Goal: Navigation & Orientation: Find specific page/section

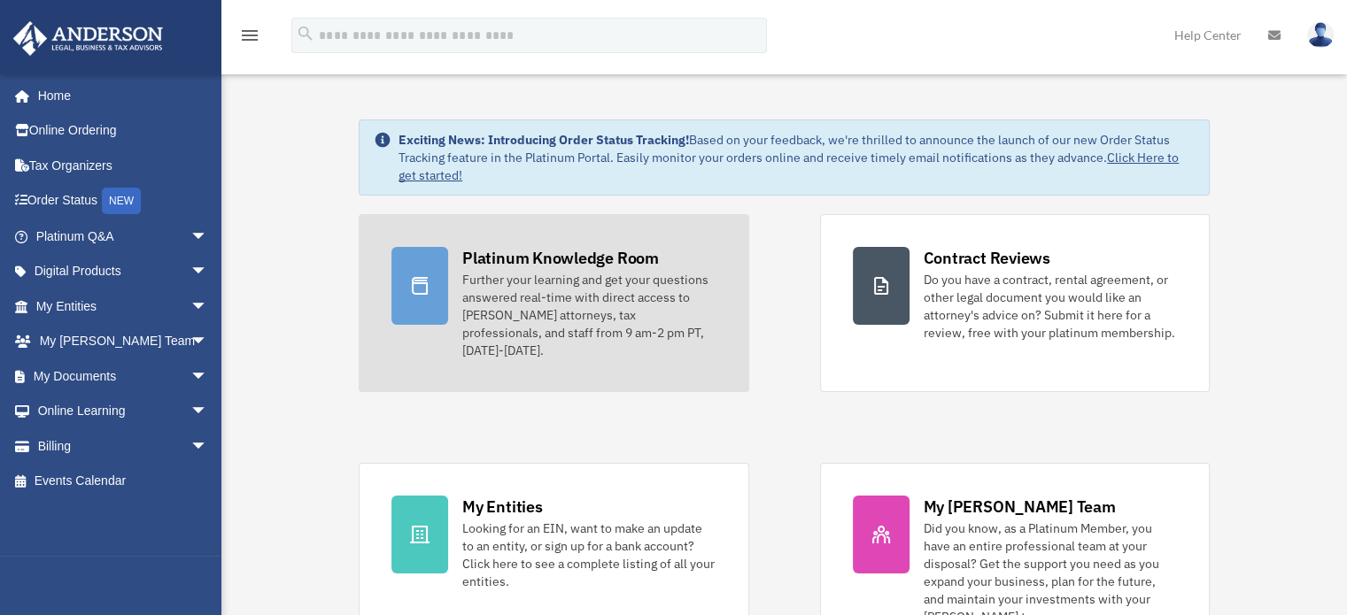
click at [549, 304] on div "Further your learning and get your questions answered real-time with direct acc…" at bounding box center [588, 315] width 253 height 89
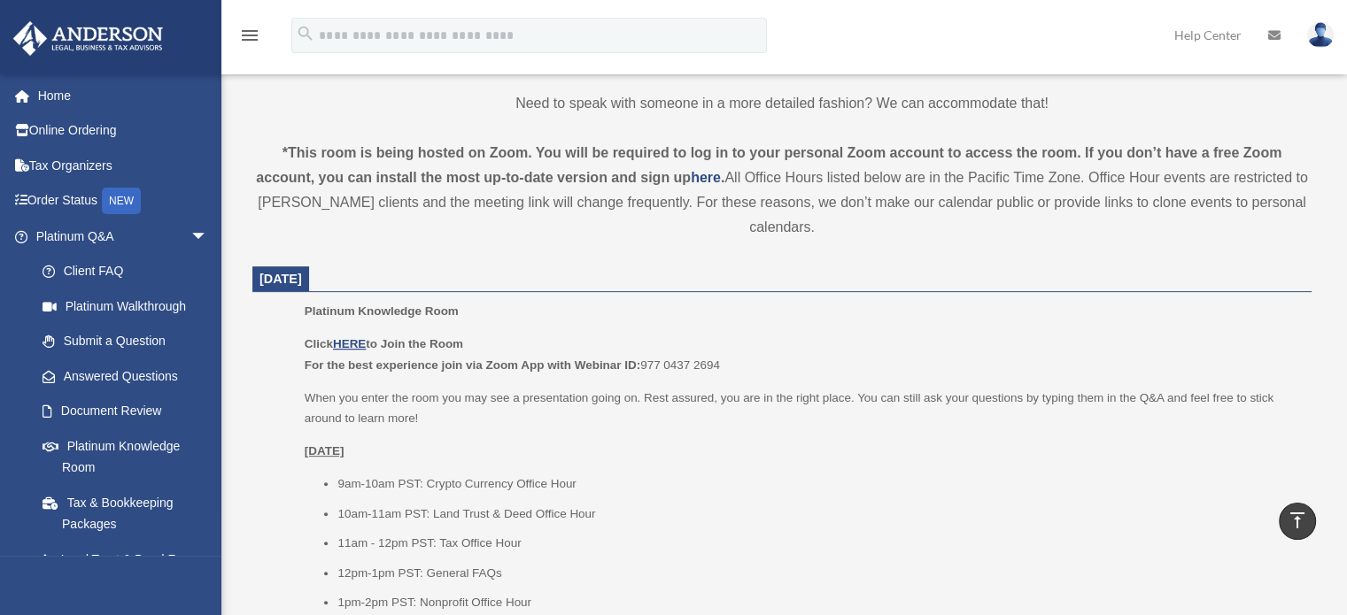
scroll to position [354, 0]
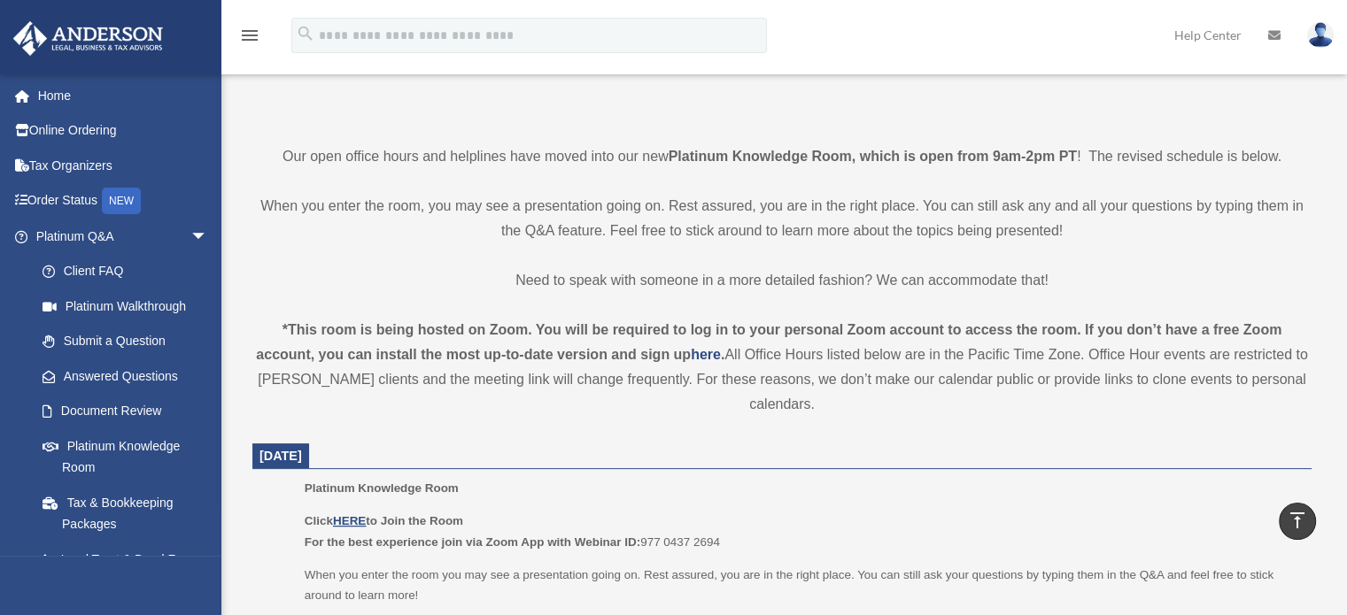
click at [597, 488] on p "Platinum Knowledge Room" at bounding box center [802, 488] width 994 height 21
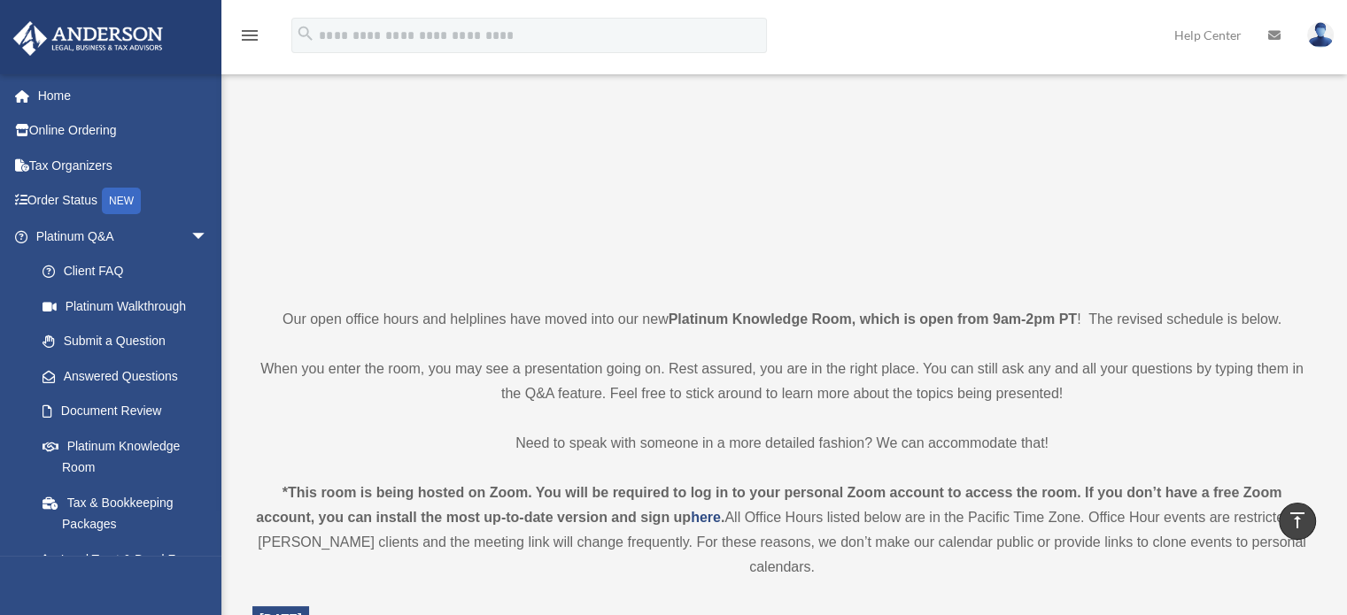
scroll to position [0, 0]
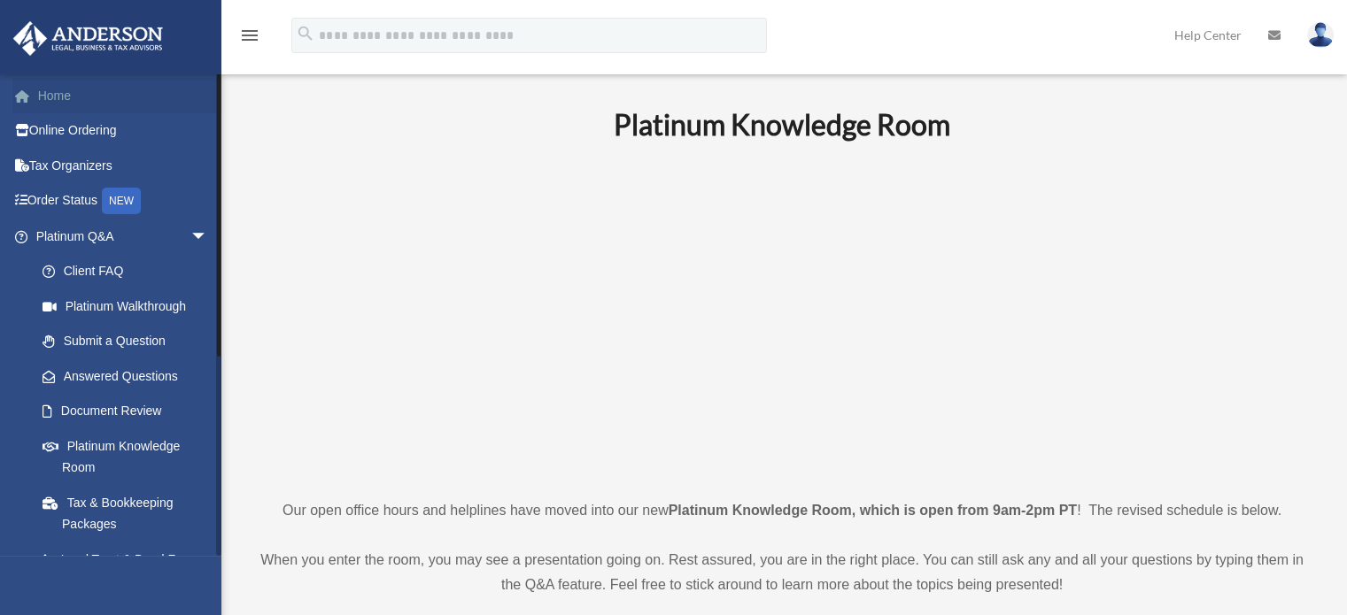
click at [60, 95] on link "Home" at bounding box center [123, 95] width 222 height 35
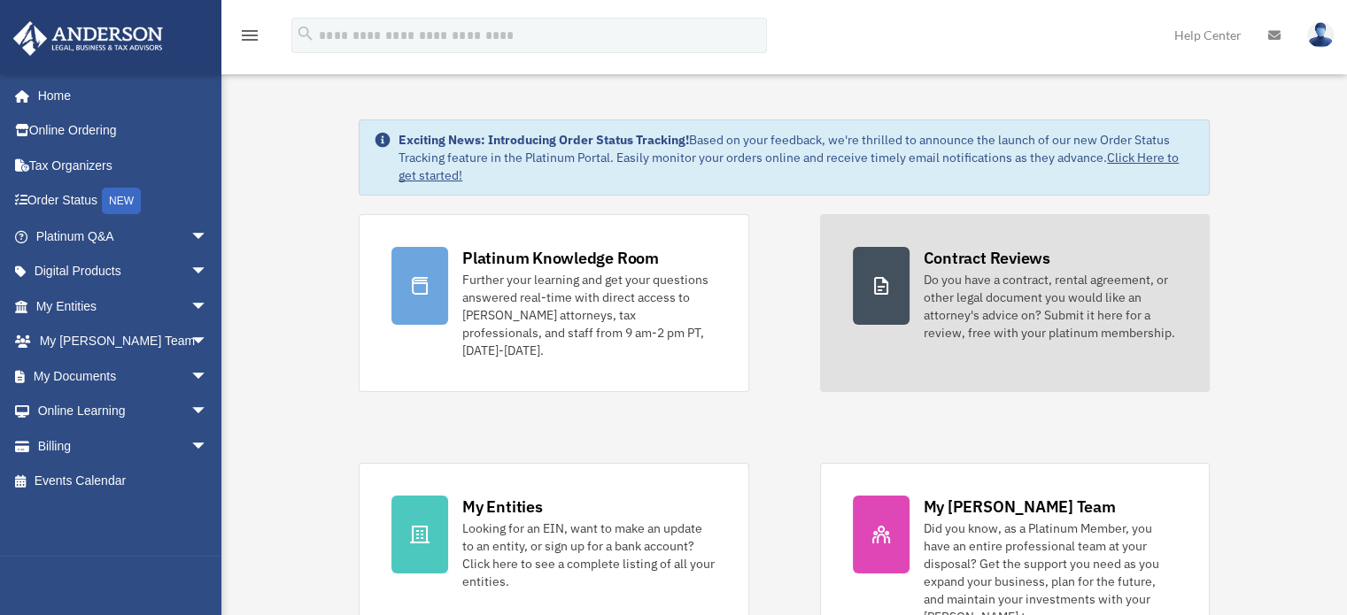
click at [957, 325] on div "Do you have a contract, rental agreement, or other legal document you would lik…" at bounding box center [1050, 306] width 253 height 71
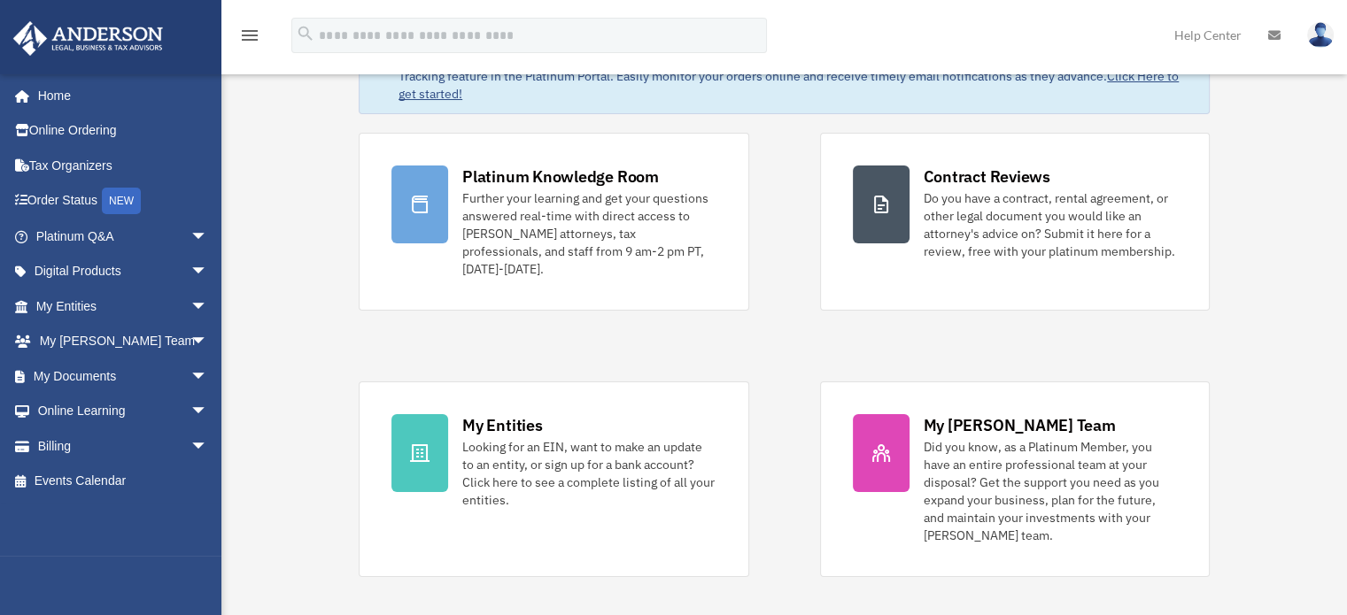
scroll to position [177, 0]
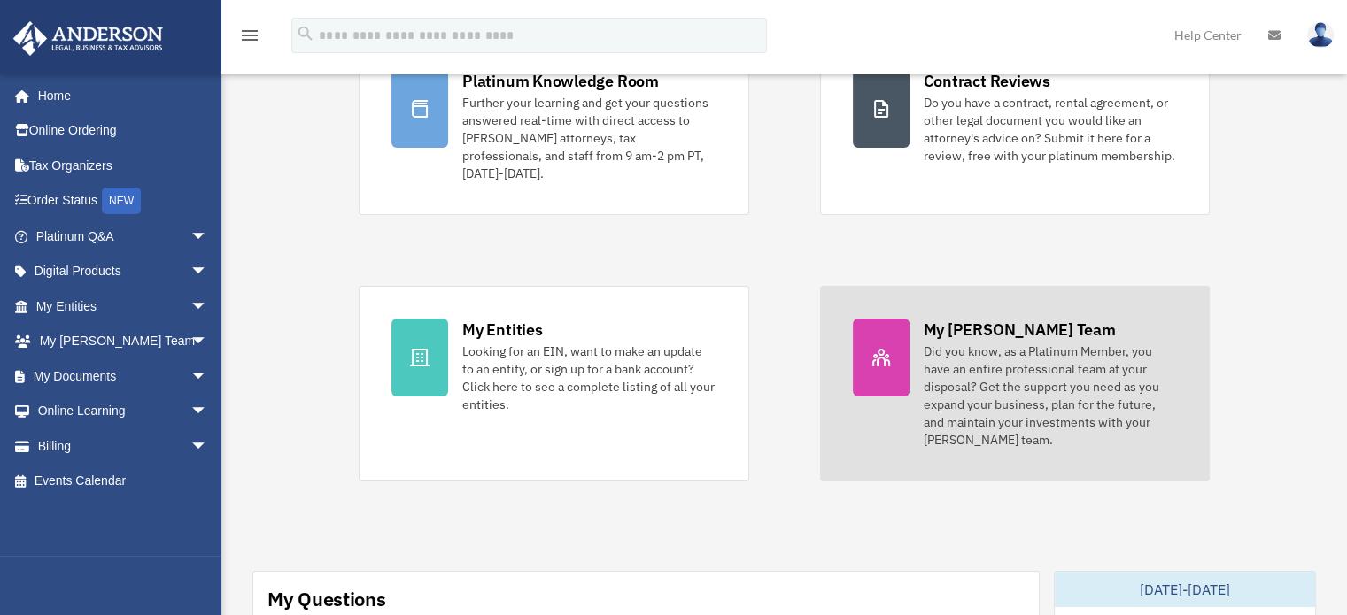
click at [918, 364] on link "My Anderson Team Did you know, as a Platinum Member, you have an entire profess…" at bounding box center [1015, 384] width 390 height 196
click at [1017, 343] on div "Did you know, as a Platinum Member, you have an entire professional team at you…" at bounding box center [1050, 396] width 253 height 106
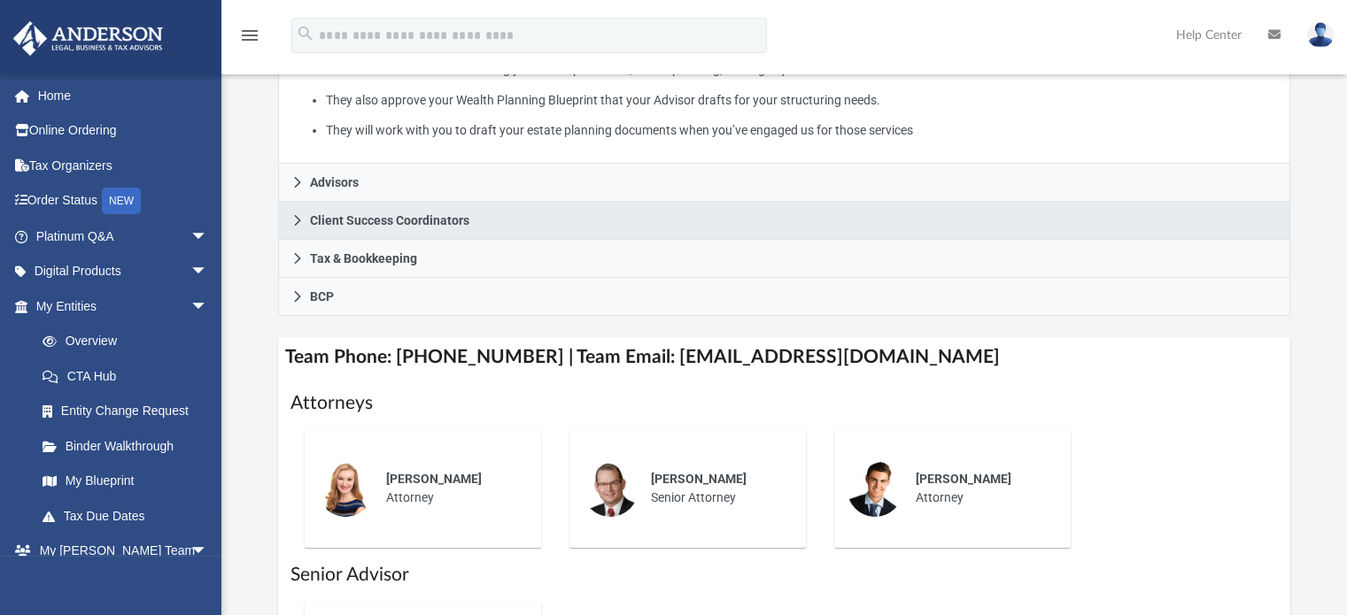
scroll to position [443, 0]
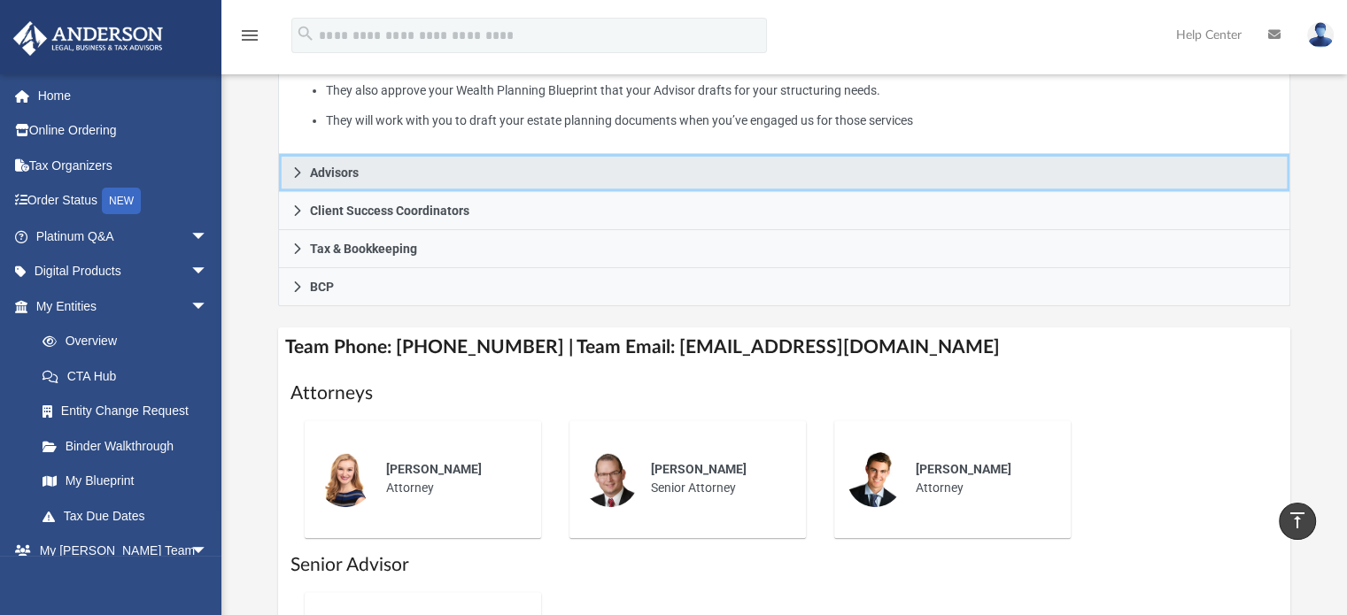
click at [345, 172] on span "Advisors" at bounding box center [334, 172] width 49 height 12
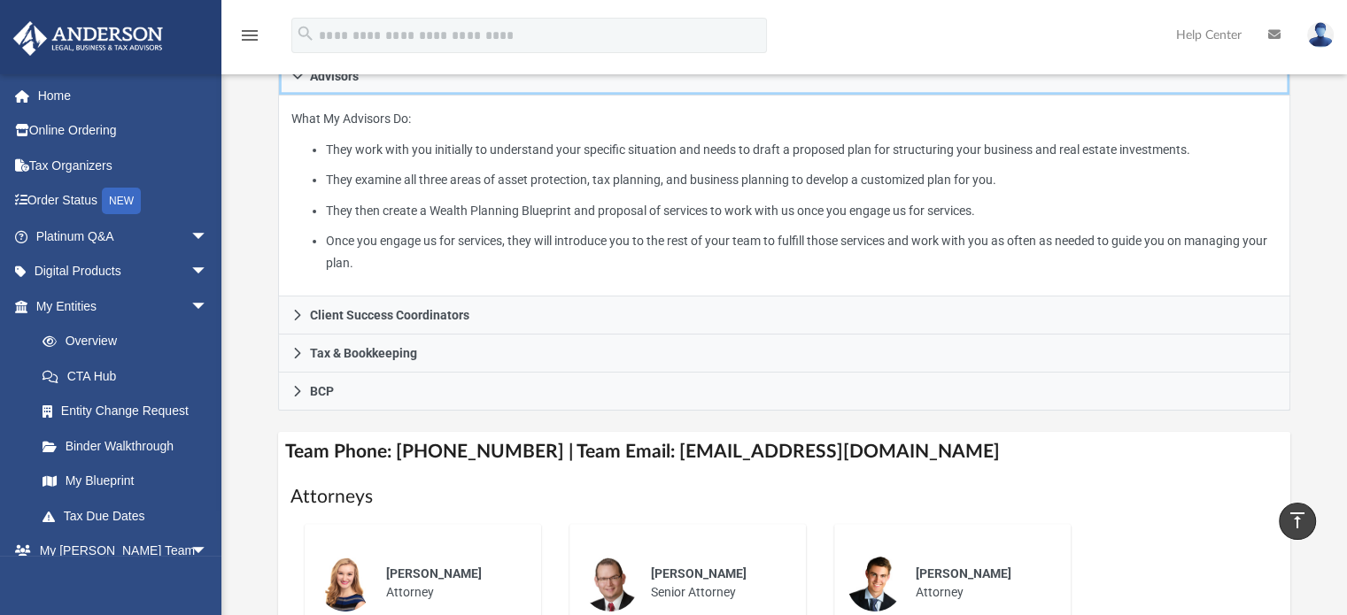
scroll to position [266, 0]
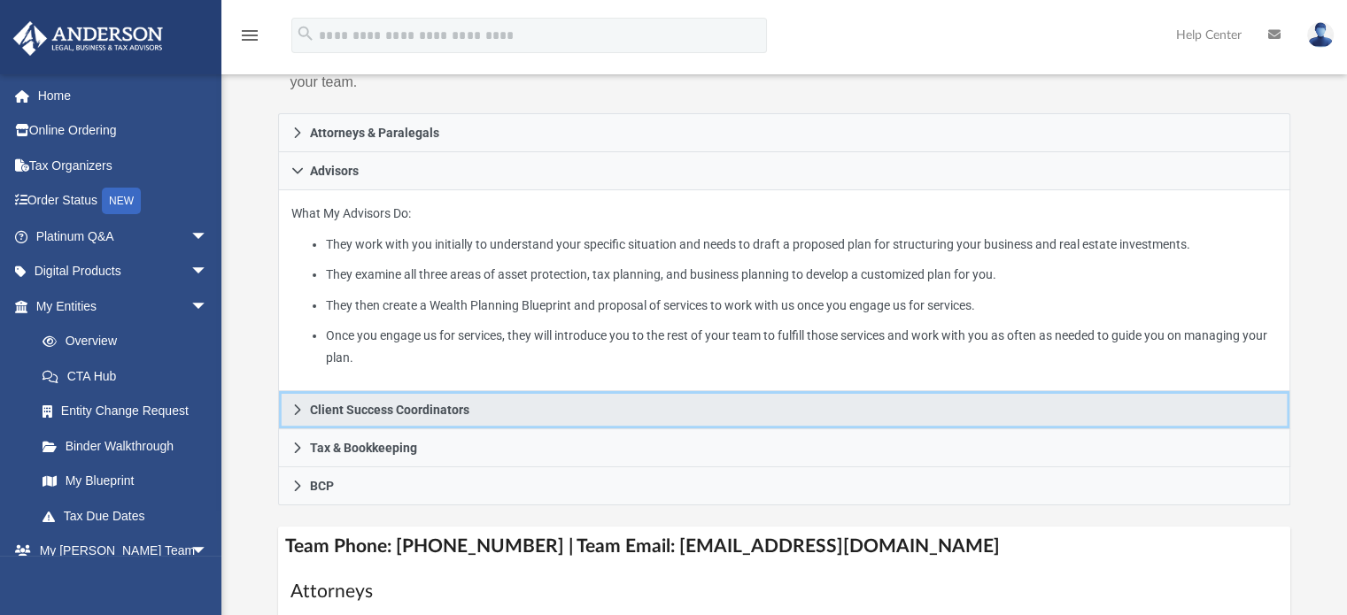
click at [364, 415] on span "Client Success Coordinators" at bounding box center [389, 410] width 159 height 12
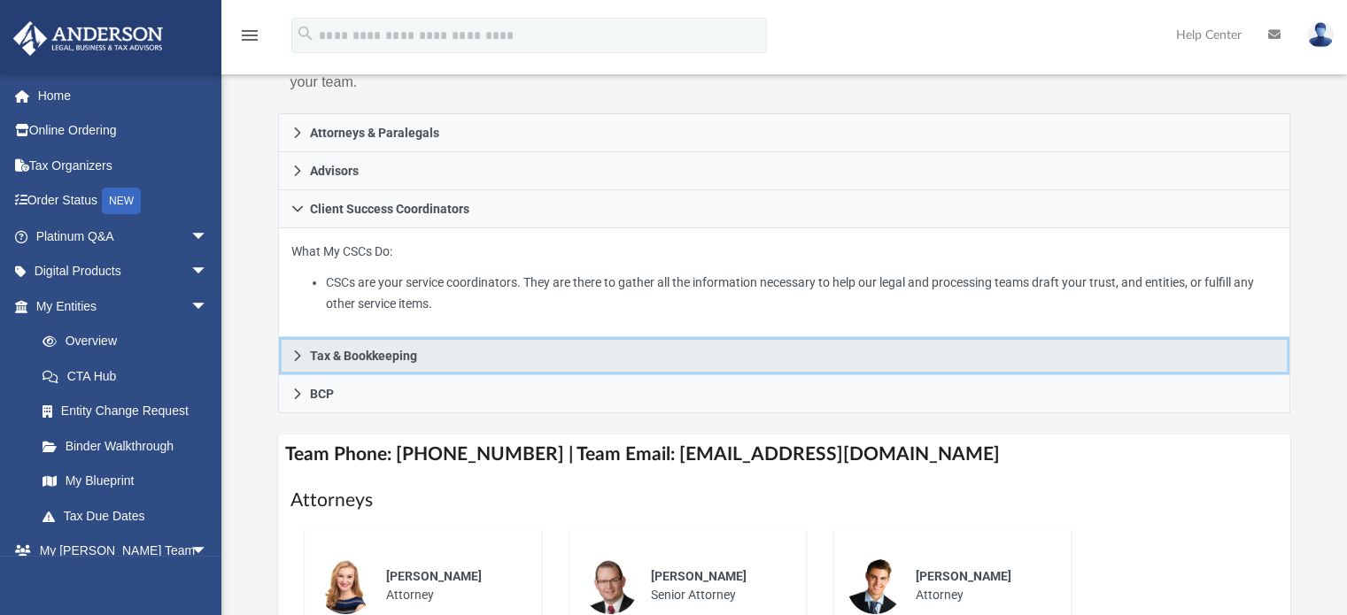
click at [351, 370] on link "Tax & Bookkeeping" at bounding box center [784, 356] width 1013 height 38
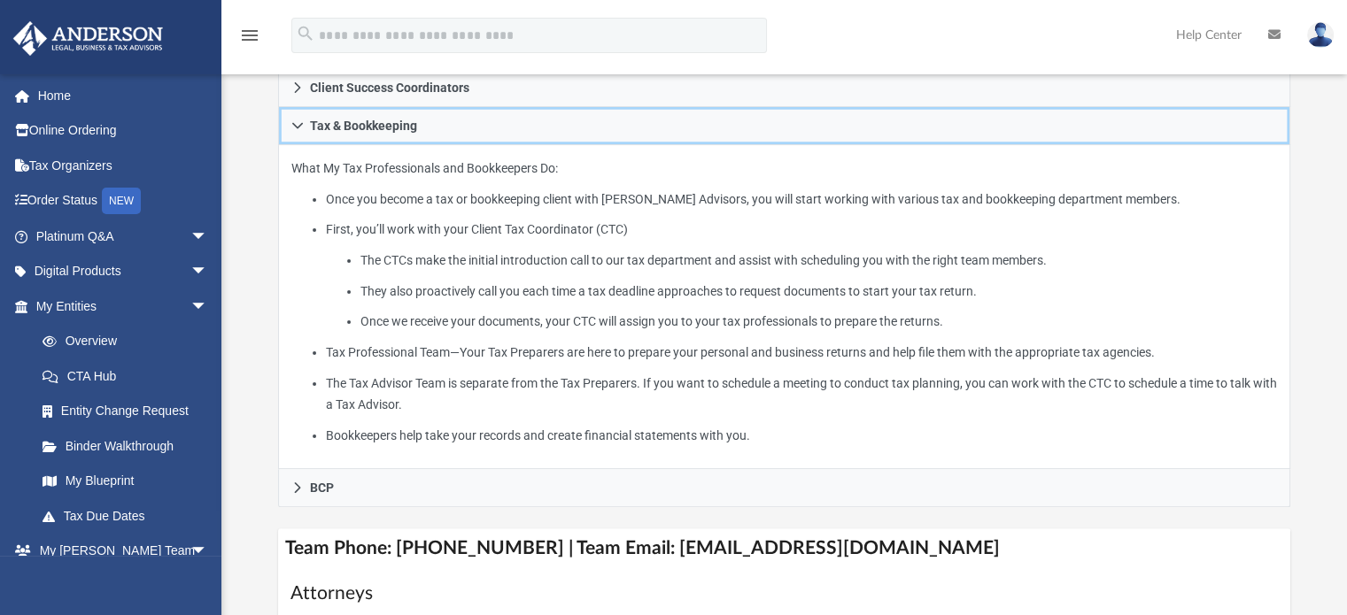
scroll to position [531, 0]
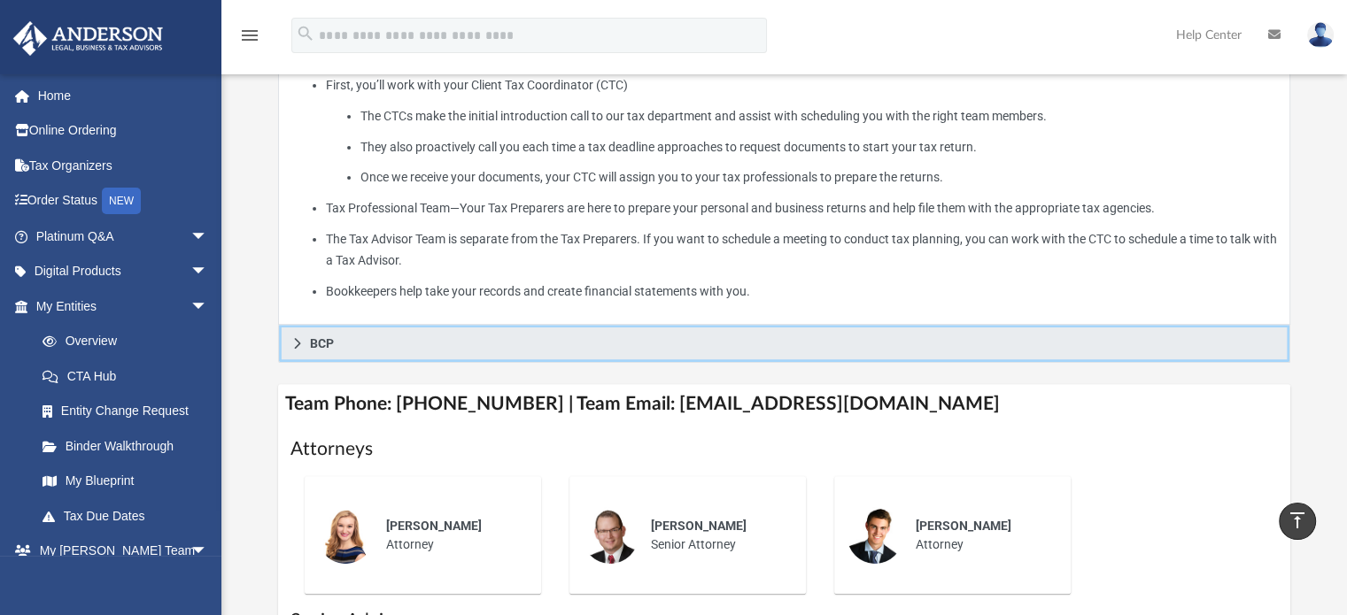
click at [350, 351] on link "BCP" at bounding box center [784, 344] width 1013 height 38
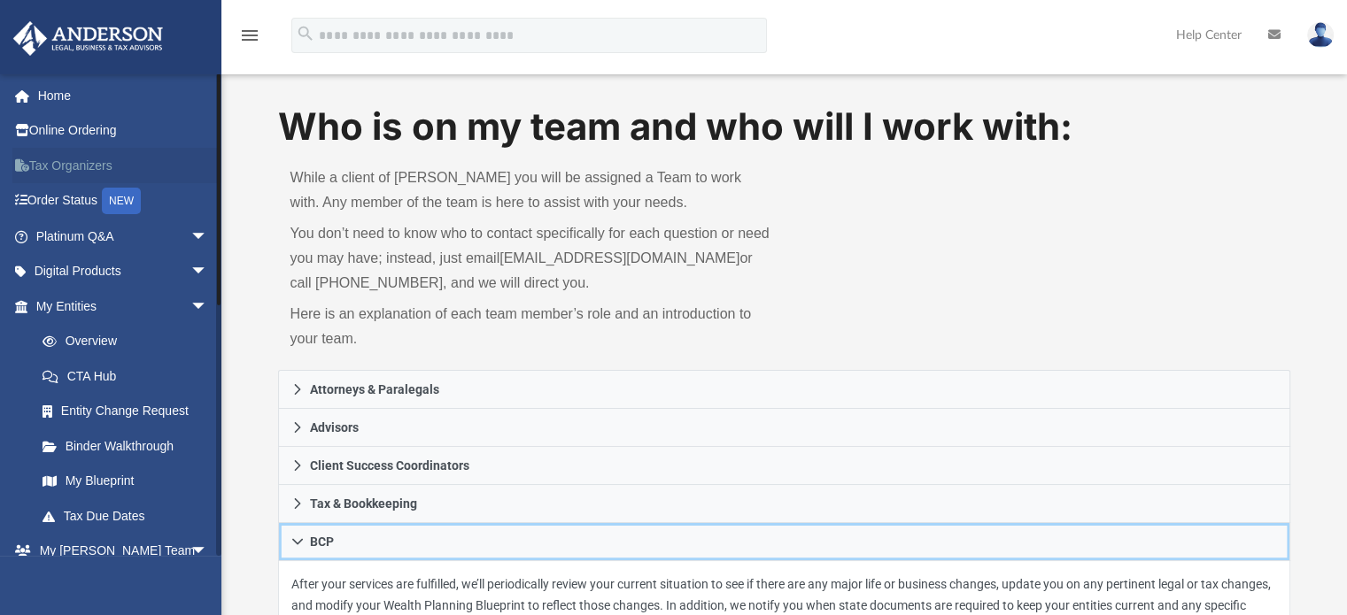
scroll to position [0, 0]
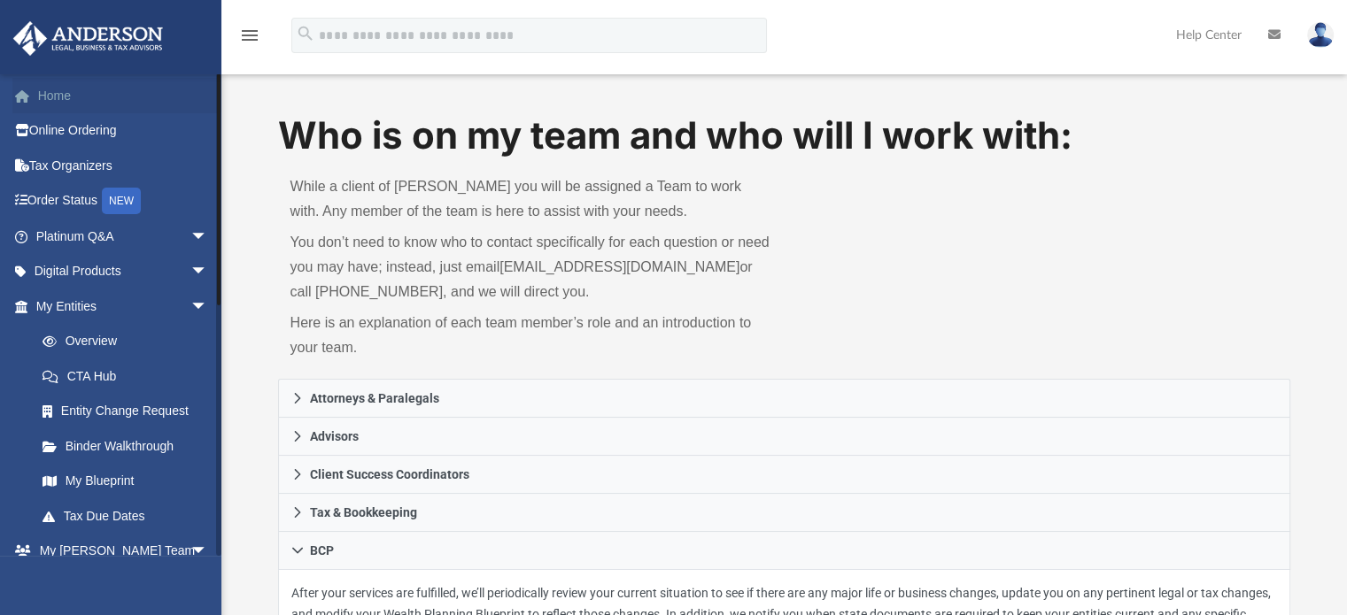
click at [62, 102] on link "Home" at bounding box center [123, 95] width 222 height 35
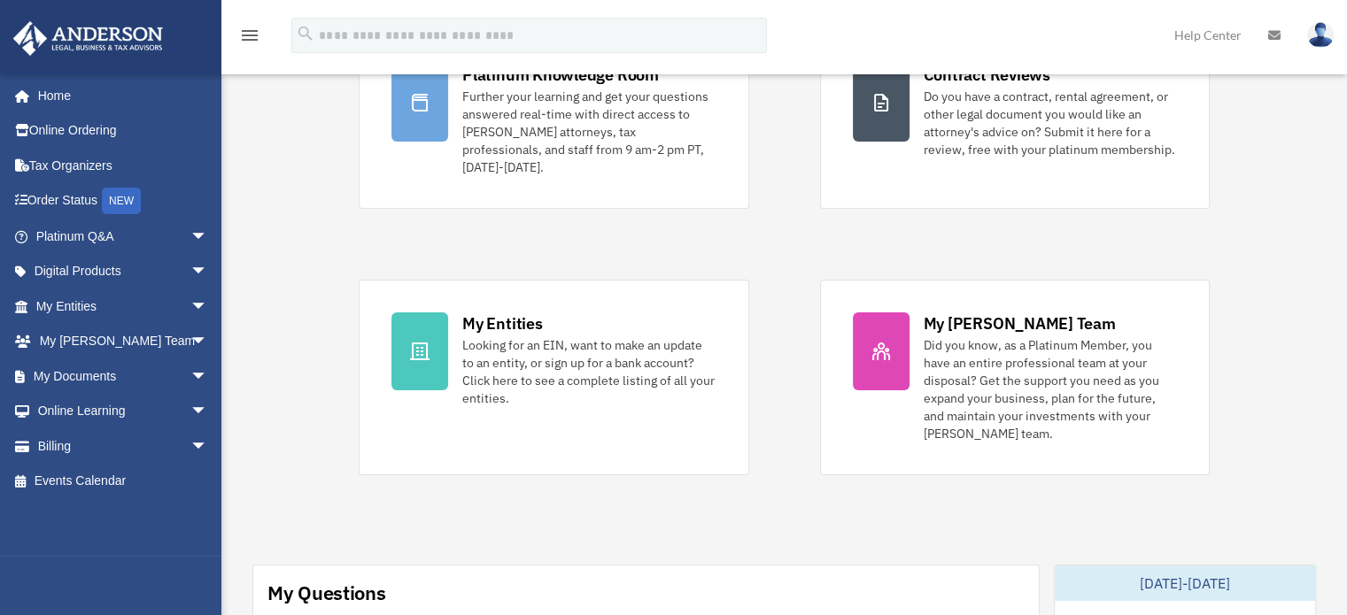
scroll to position [89, 0]
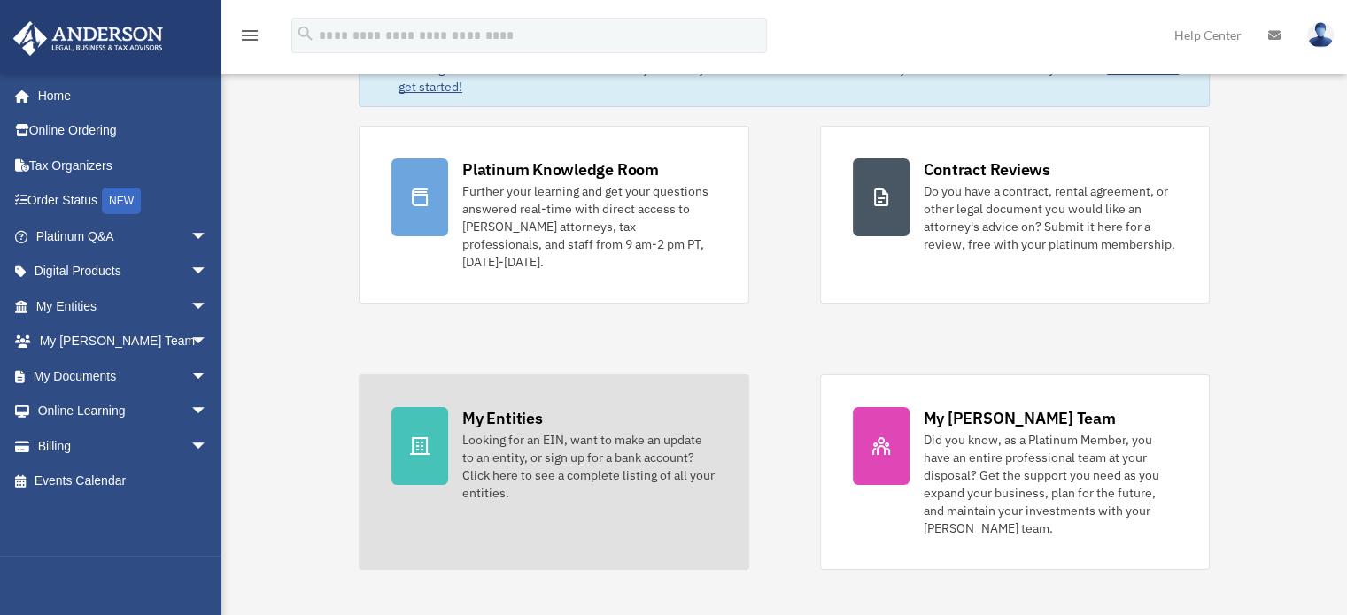
click at [532, 431] on div "Looking for an EIN, want to make an update to an entity, or sign up for a bank …" at bounding box center [588, 466] width 253 height 71
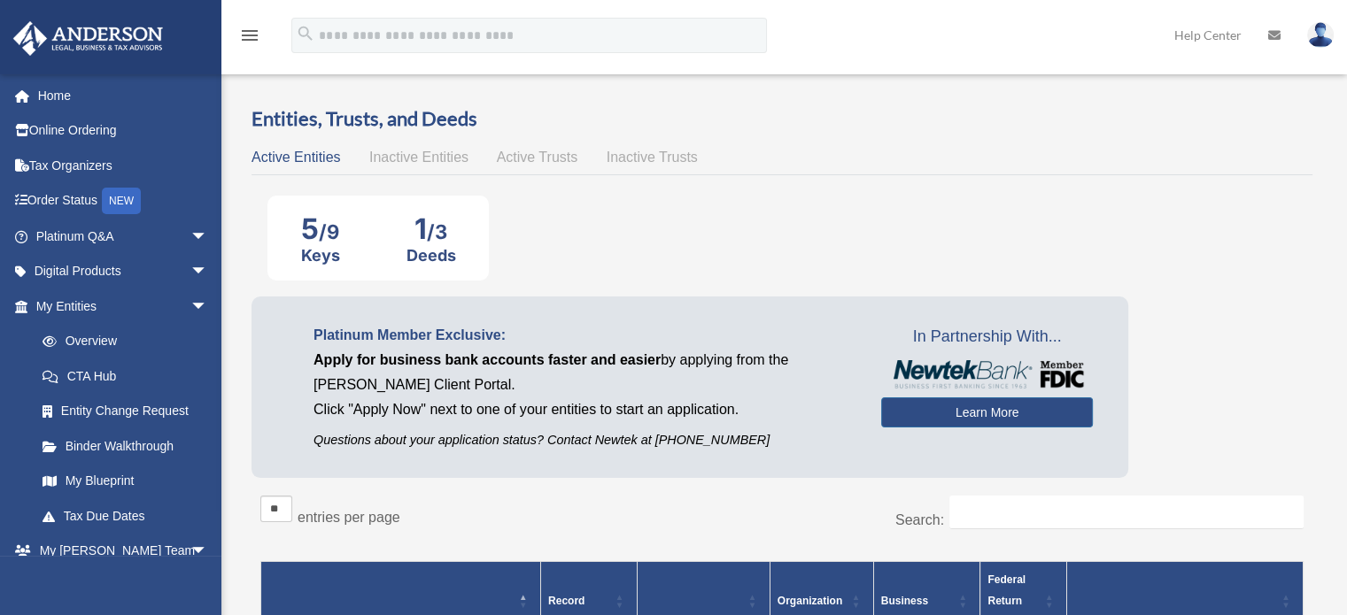
click at [394, 145] on div "Active Entities Inactive Entities Active Trusts Inactive Trusts" at bounding box center [781, 157] width 1061 height 25
click at [389, 151] on span "Inactive Entities" at bounding box center [418, 157] width 99 height 15
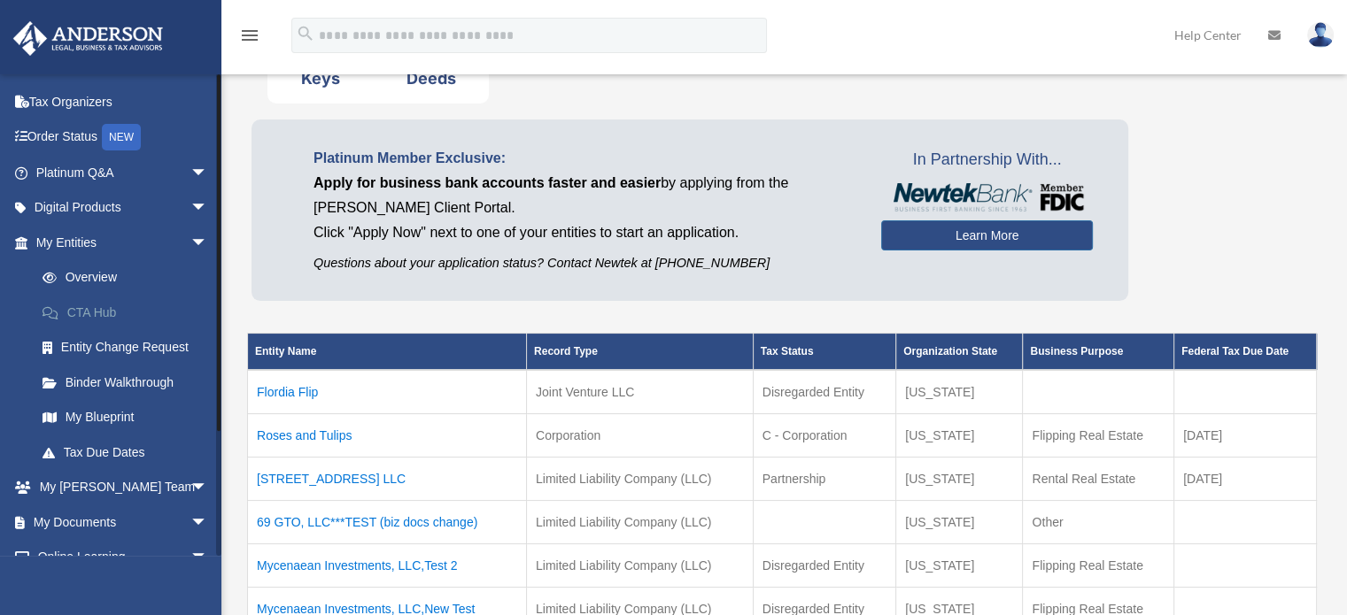
scroll to position [89, 0]
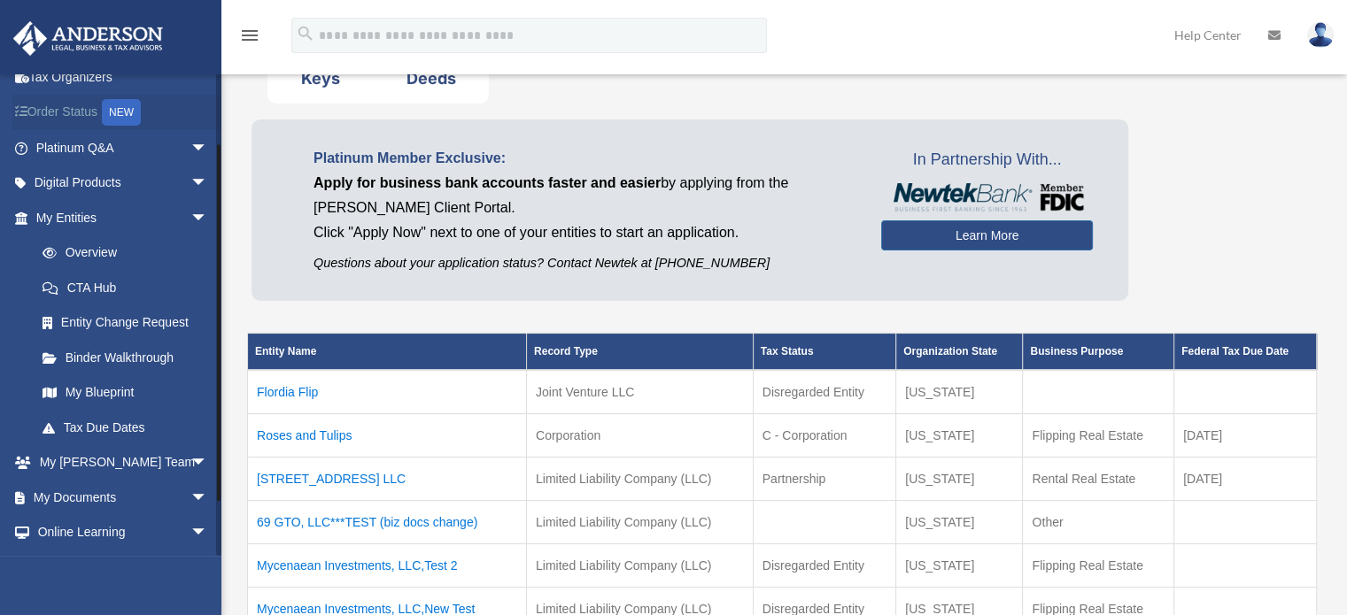
click at [190, 209] on span "arrow_drop_down" at bounding box center [207, 218] width 35 height 36
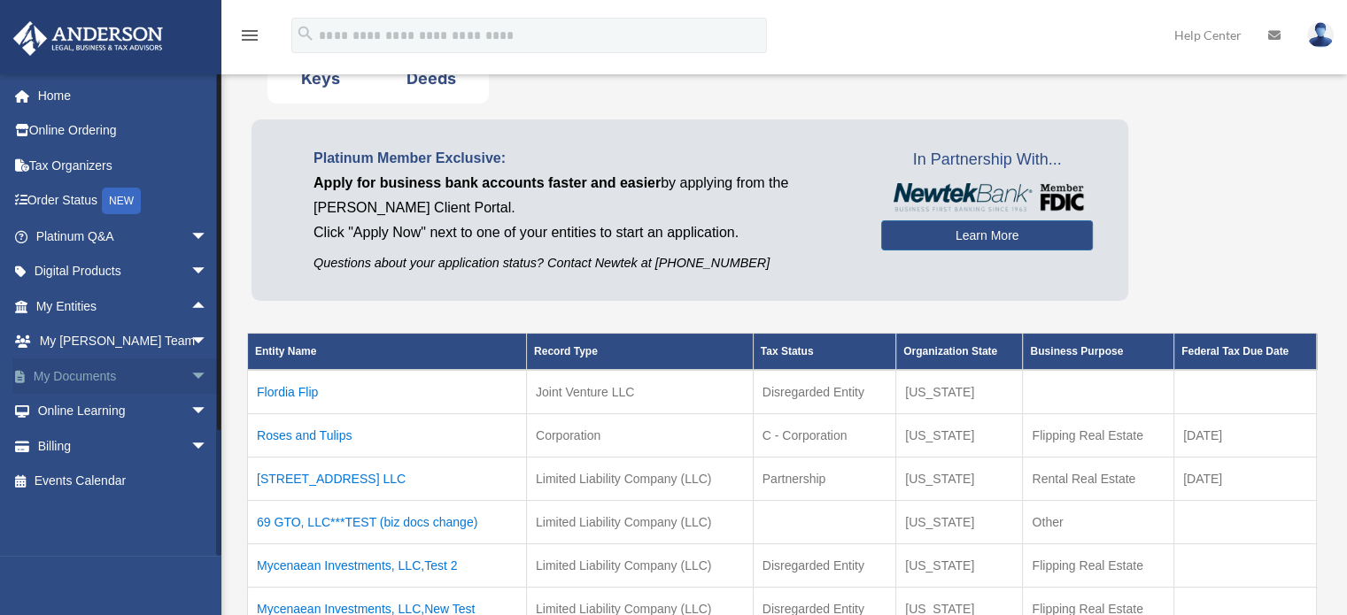
click at [190, 377] on span "arrow_drop_down" at bounding box center [207, 377] width 35 height 36
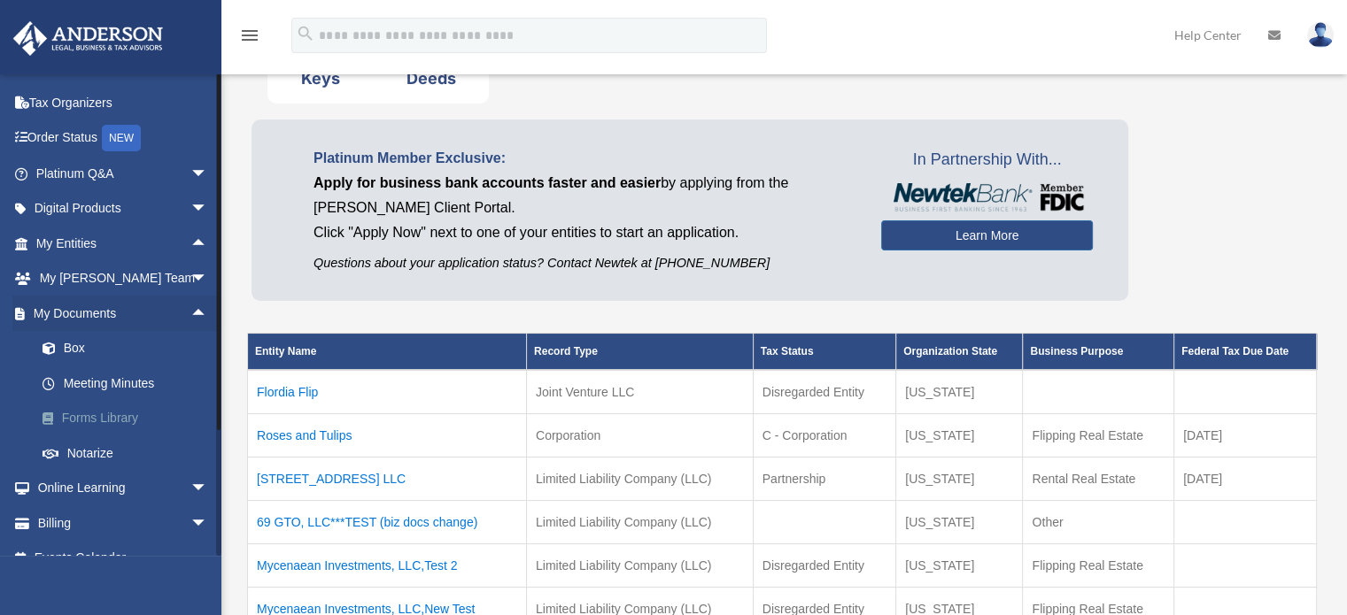
scroll to position [86, 0]
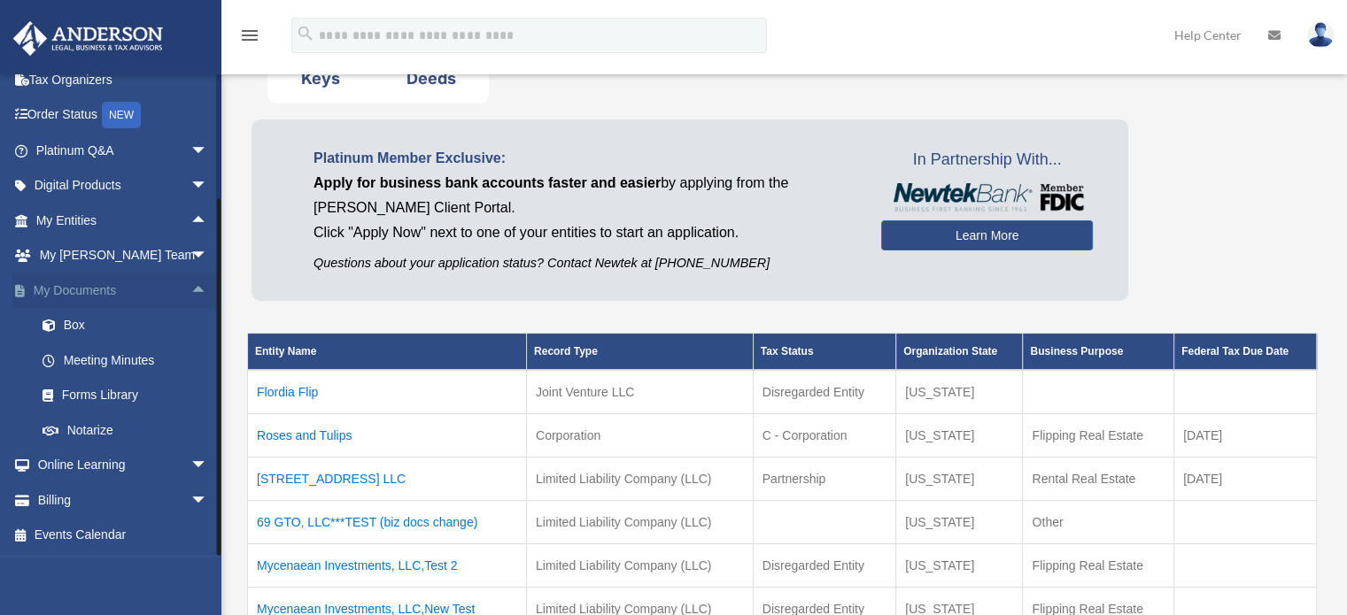
click at [190, 290] on span "arrow_drop_up" at bounding box center [207, 291] width 35 height 36
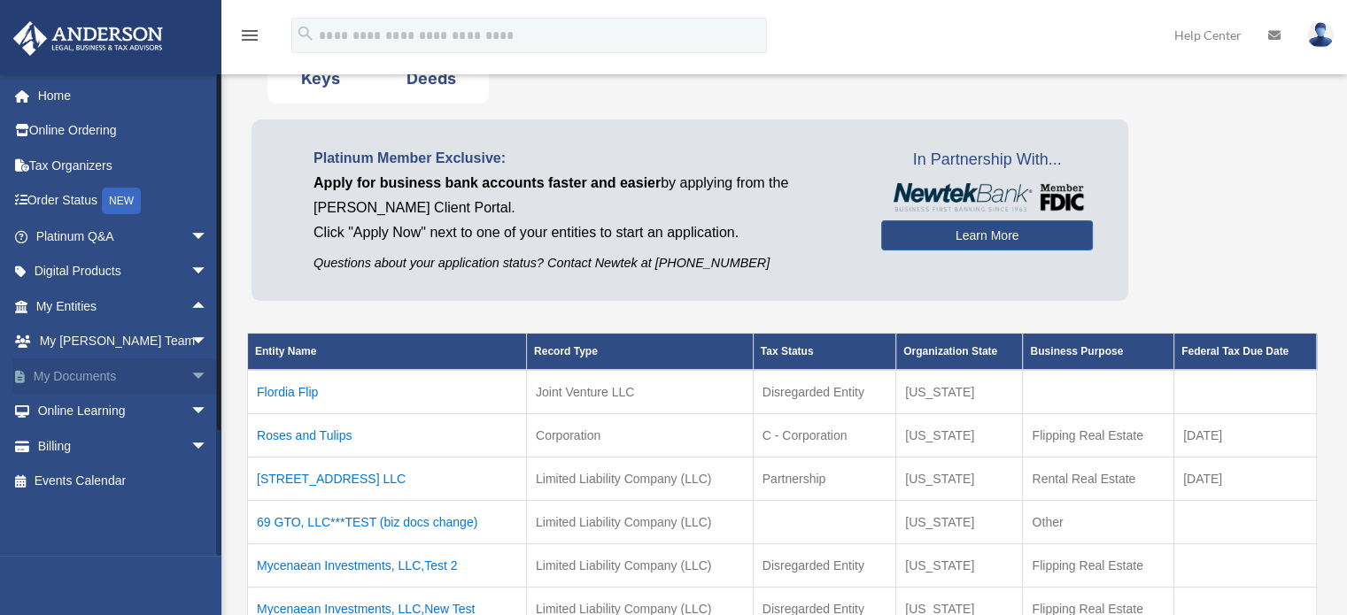
click at [190, 373] on span "arrow_drop_down" at bounding box center [207, 377] width 35 height 36
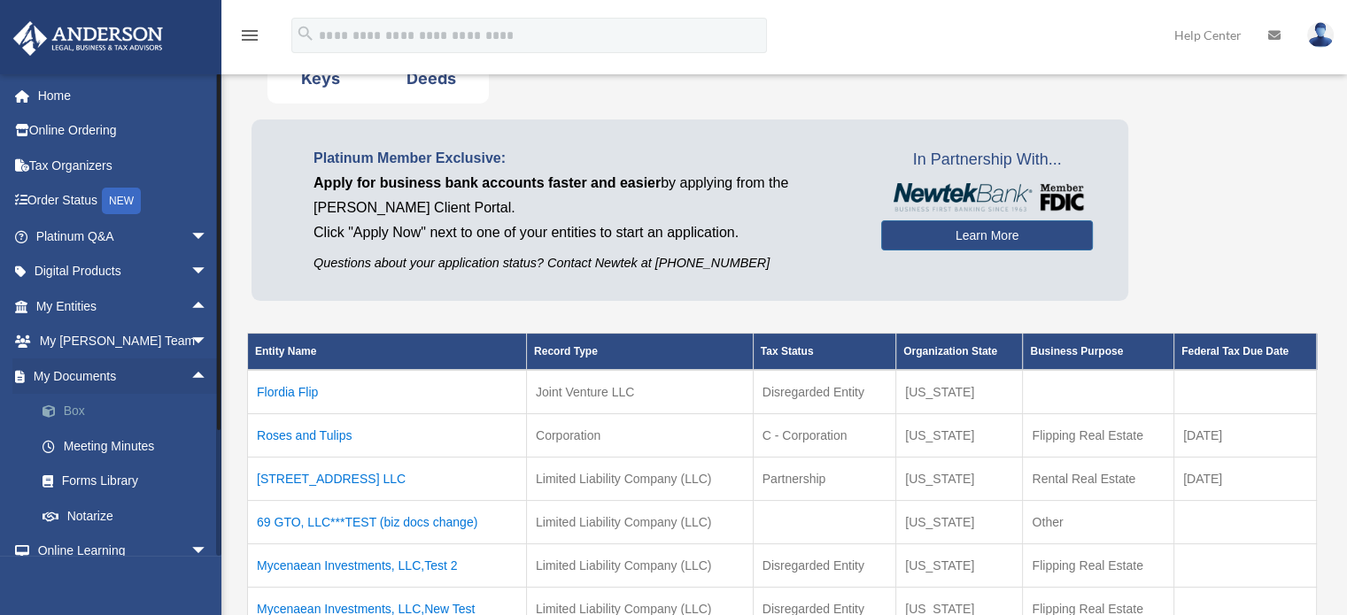
click at [73, 411] on link "Box" at bounding box center [130, 411] width 210 height 35
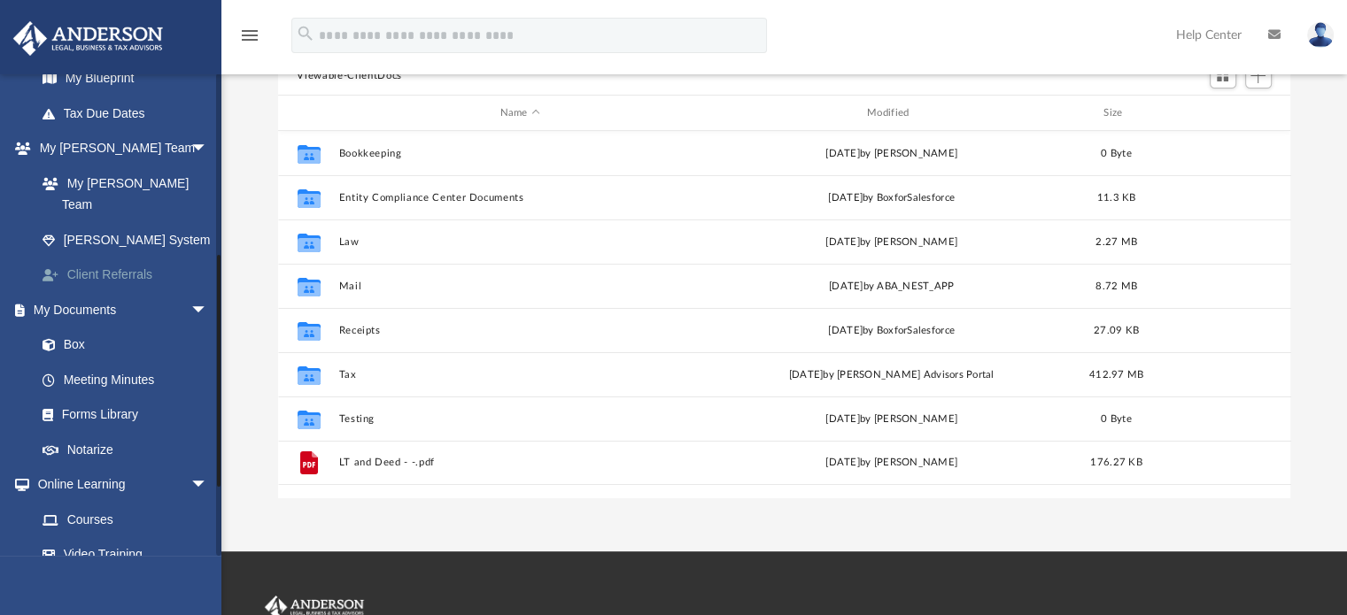
scroll to position [443, 0]
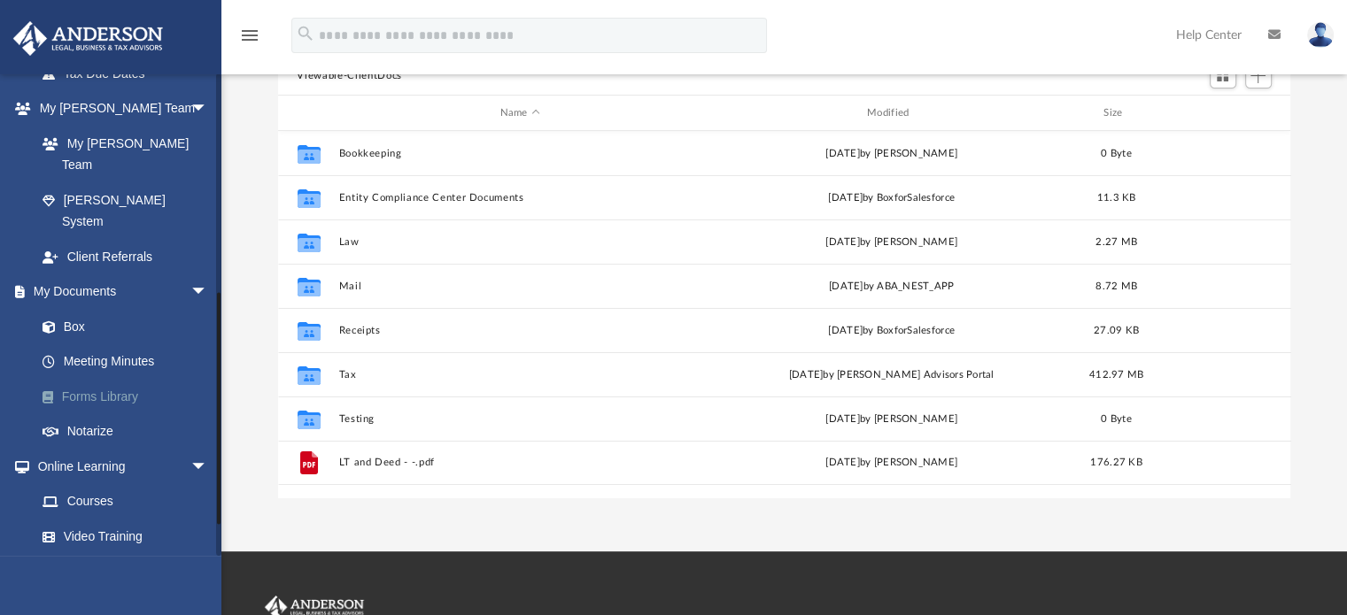
click at [99, 379] on link "Forms Library" at bounding box center [130, 396] width 210 height 35
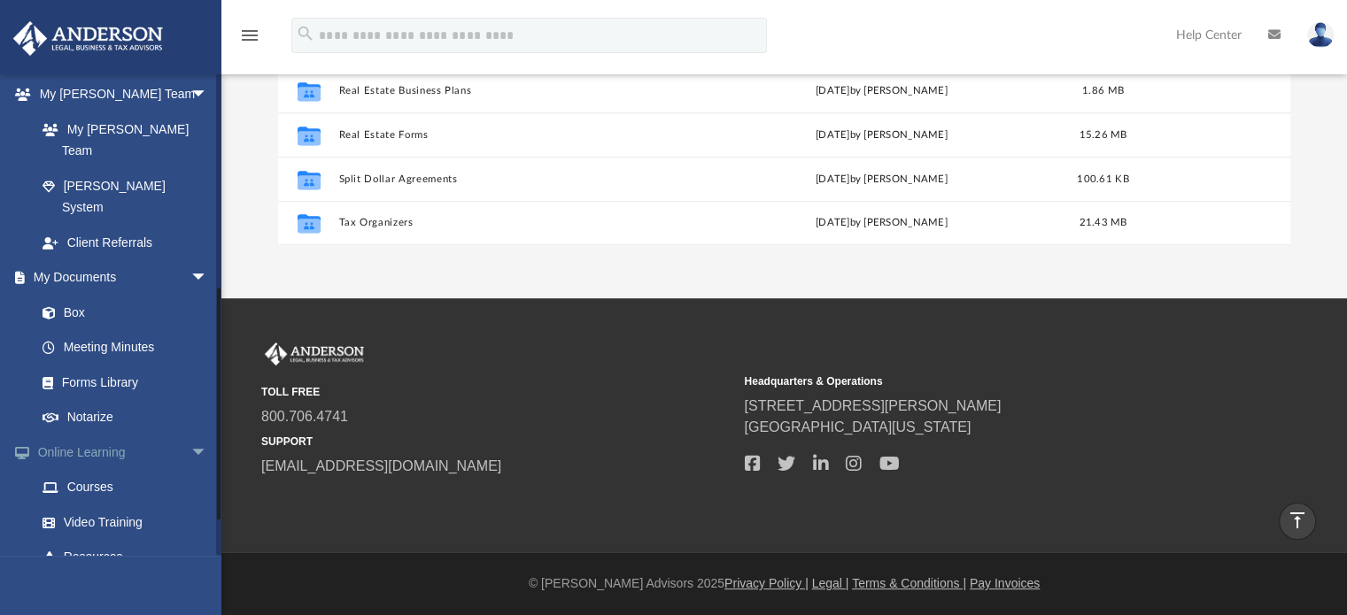
scroll to position [418, 0]
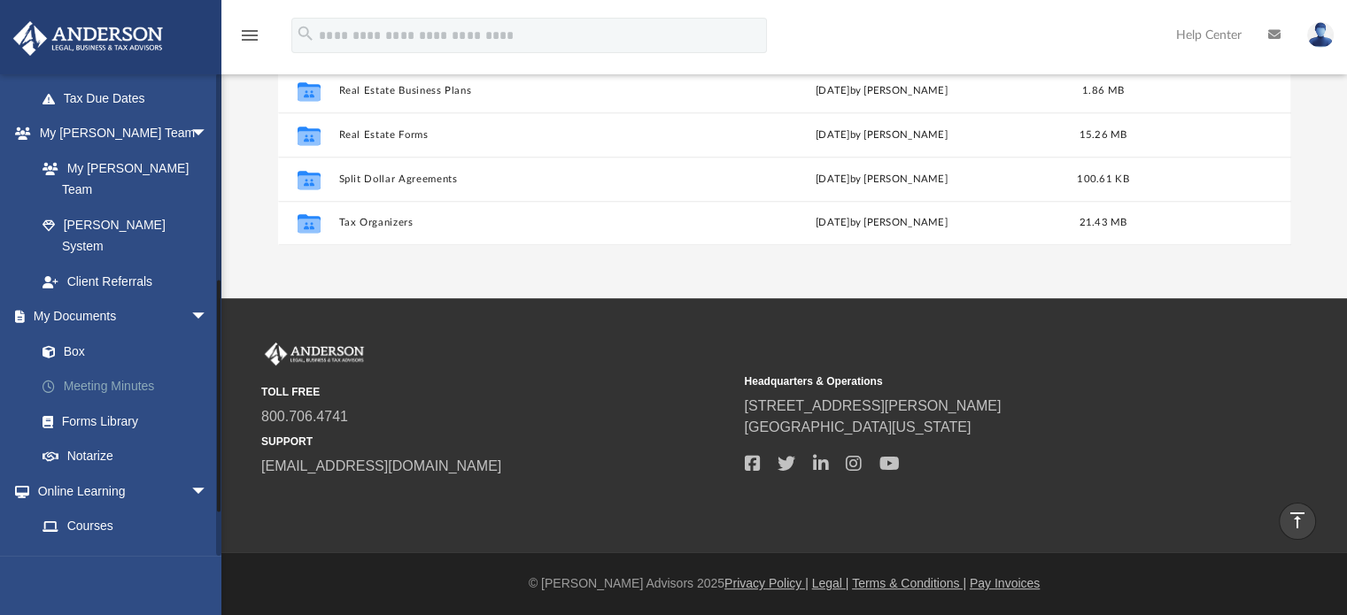
click at [111, 369] on link "Meeting Minutes" at bounding box center [130, 386] width 210 height 35
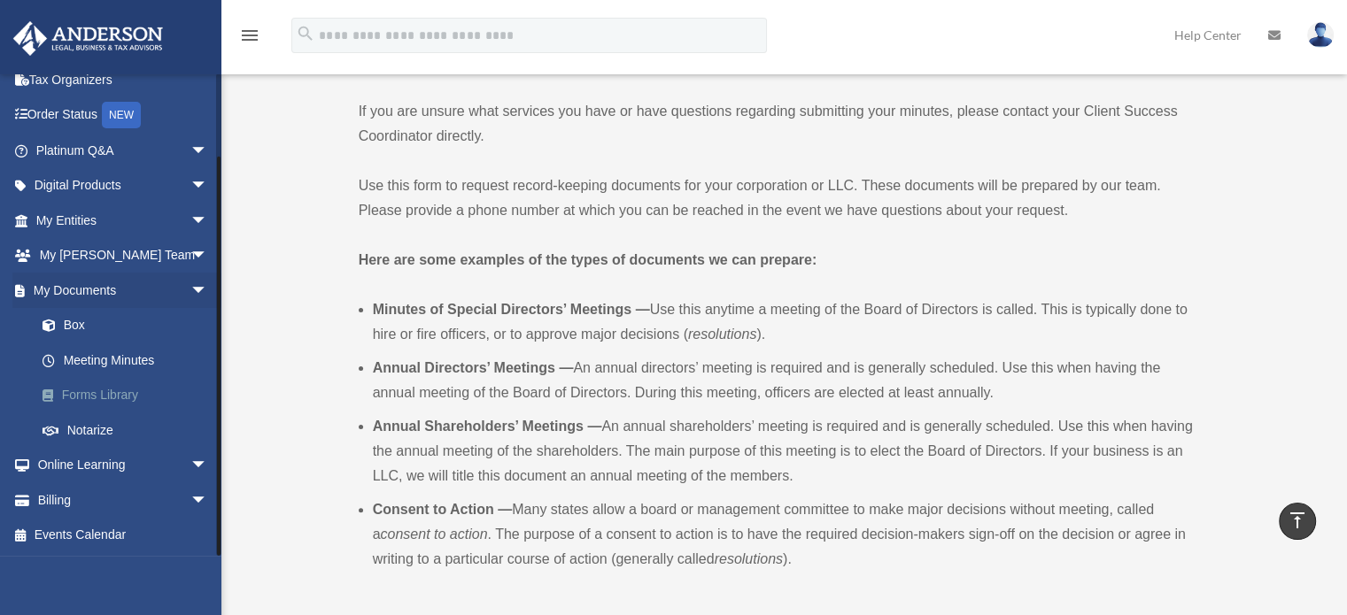
scroll to position [442, 0]
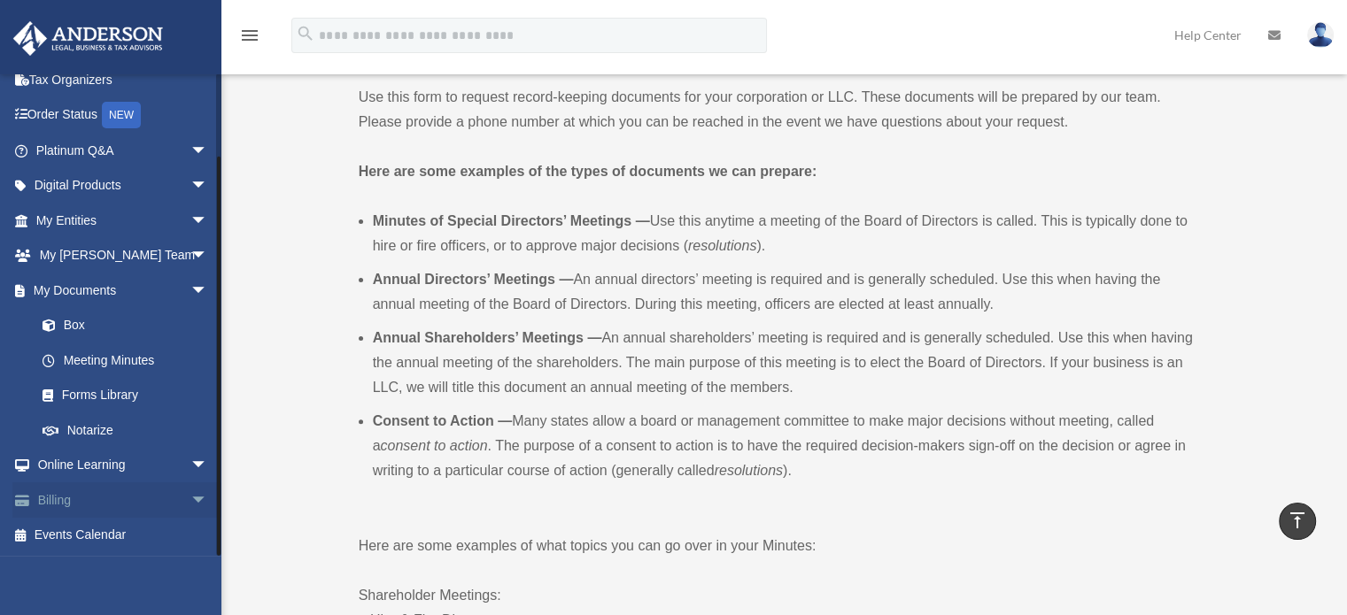
click at [53, 495] on link "Billing arrow_drop_down" at bounding box center [123, 500] width 222 height 35
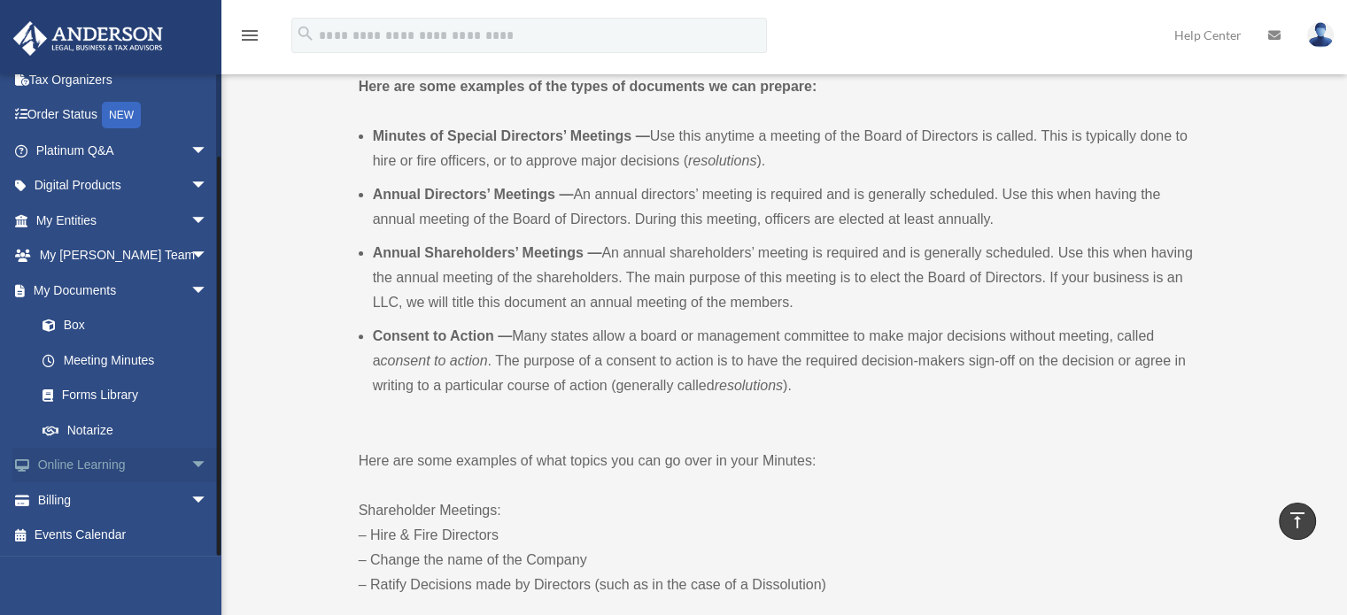
scroll to position [619, 0]
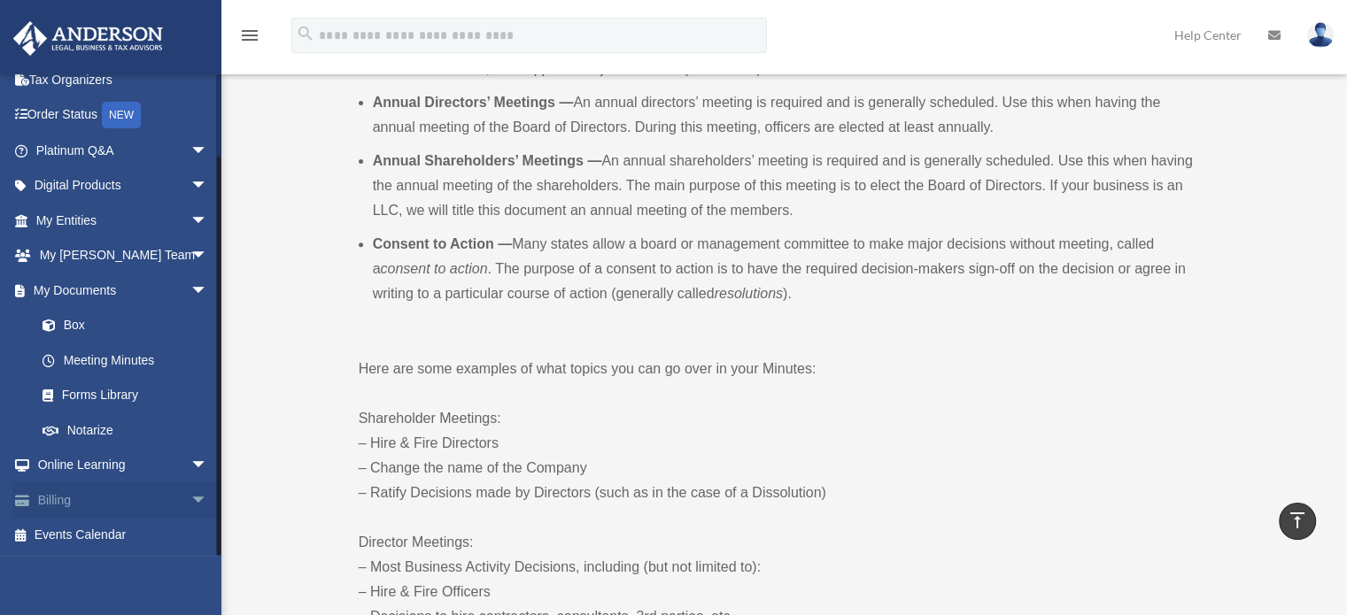
click at [36, 499] on span at bounding box center [31, 501] width 13 height 12
click at [190, 499] on span "arrow_drop_down" at bounding box center [207, 501] width 35 height 36
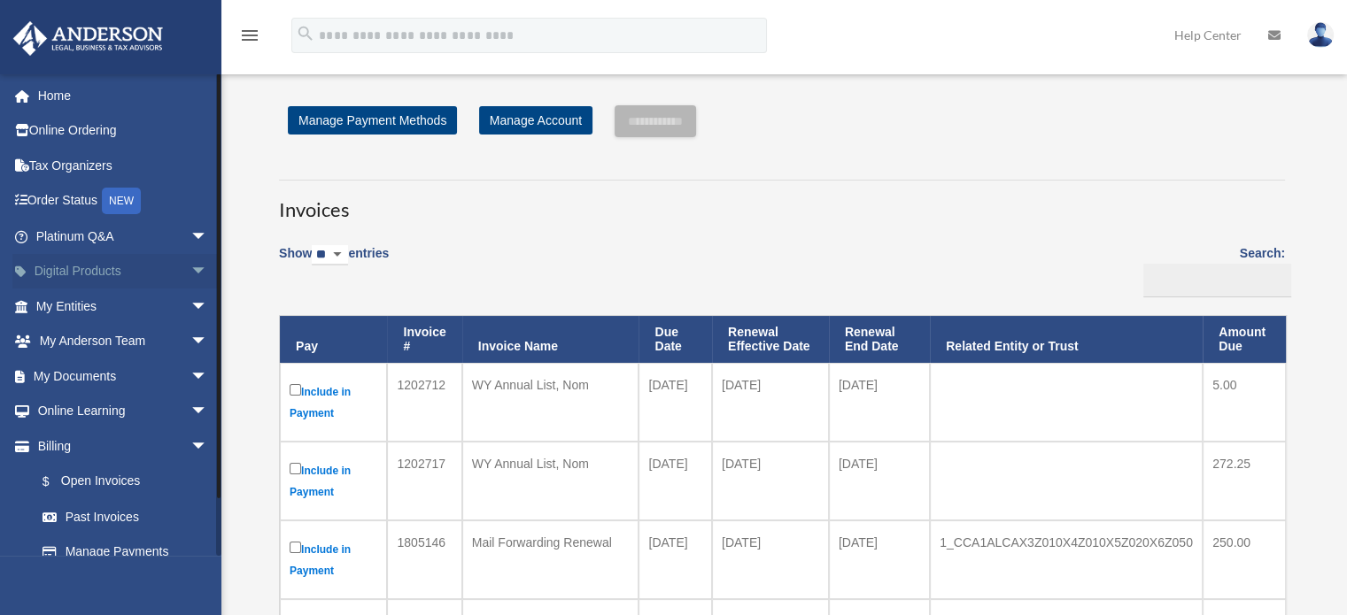
click at [190, 269] on span "arrow_drop_down" at bounding box center [207, 272] width 35 height 36
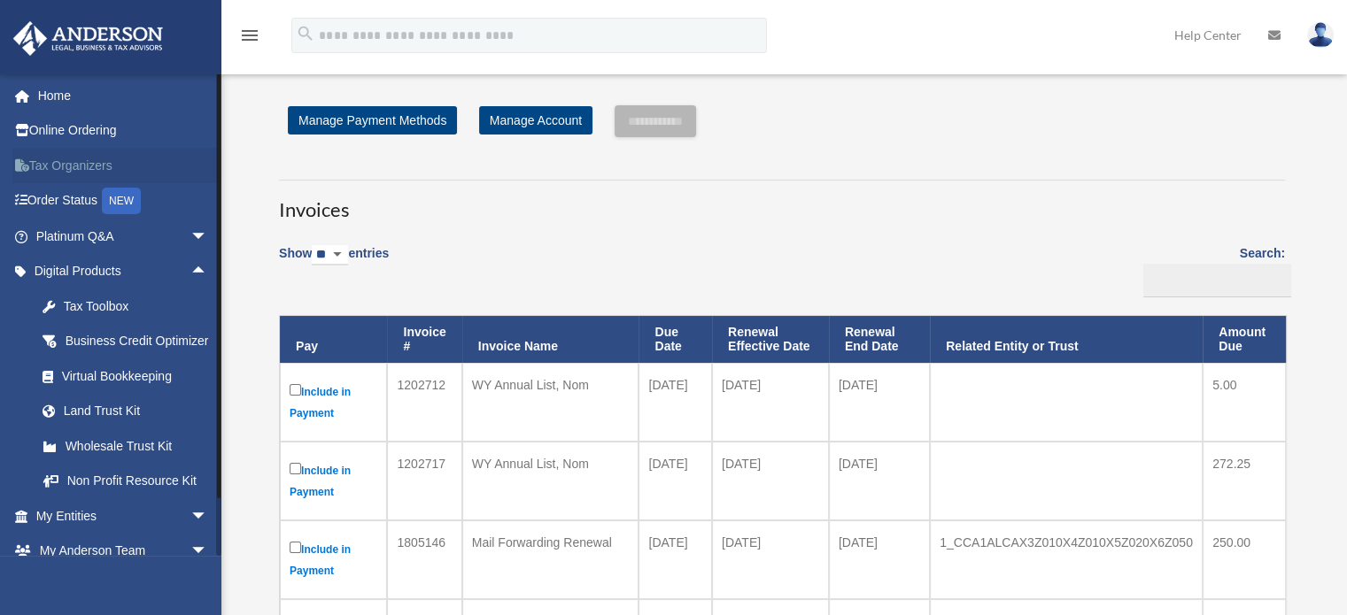
click at [58, 174] on link "Tax Organizers" at bounding box center [123, 165] width 222 height 35
